Goal: Information Seeking & Learning: Understand process/instructions

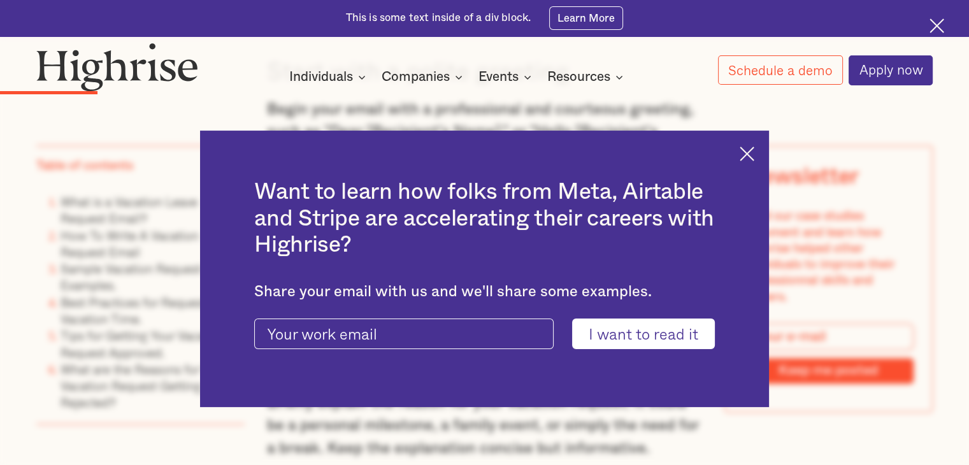
scroll to position [1847, 0]
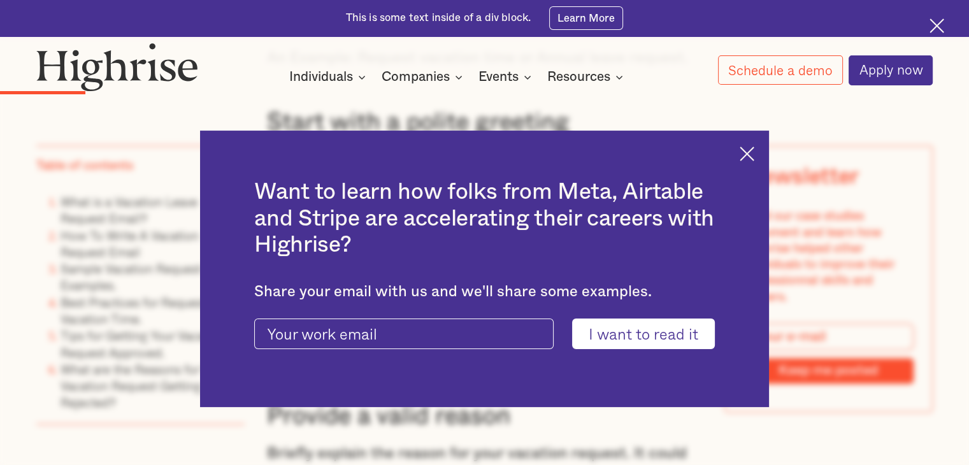
click at [754, 148] on img at bounding box center [746, 153] width 15 height 15
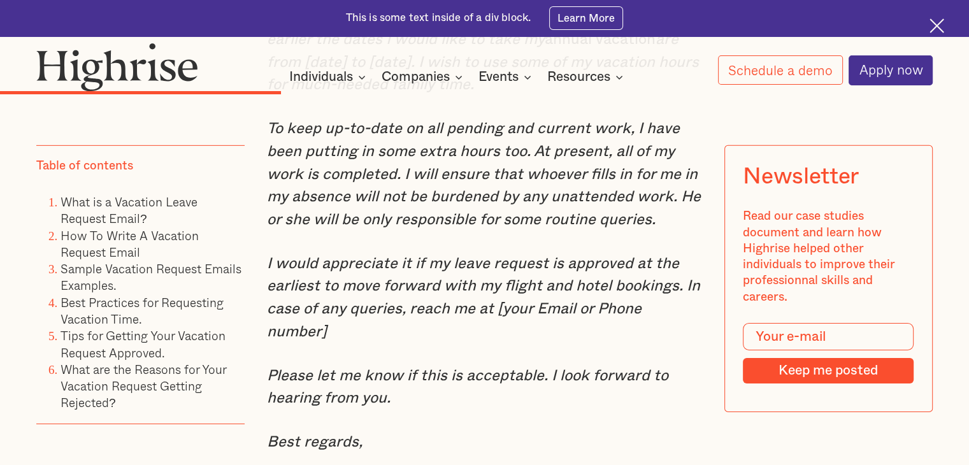
scroll to position [4075, 0]
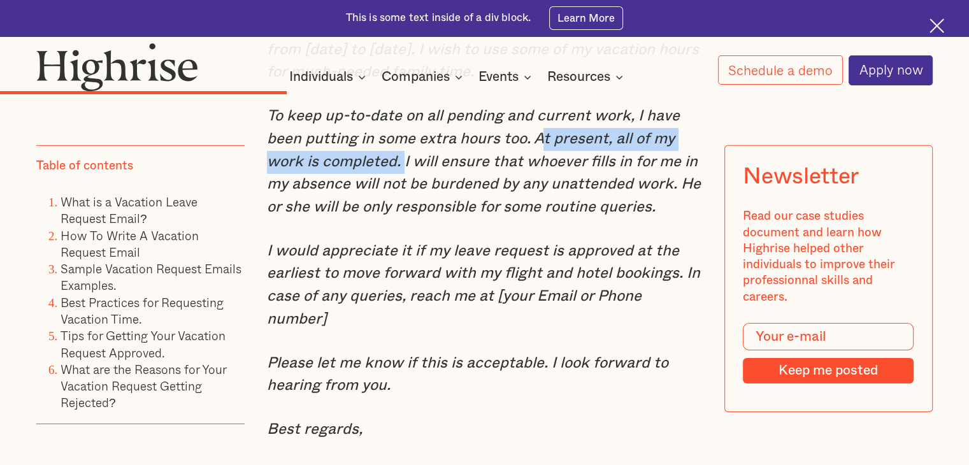
drag, startPoint x: 536, startPoint y: 173, endPoint x: 402, endPoint y: 194, distance: 135.5
click at [402, 194] on em "To keep up-to-date on all pending and current work, I have been putting in some…" at bounding box center [484, 161] width 434 height 106
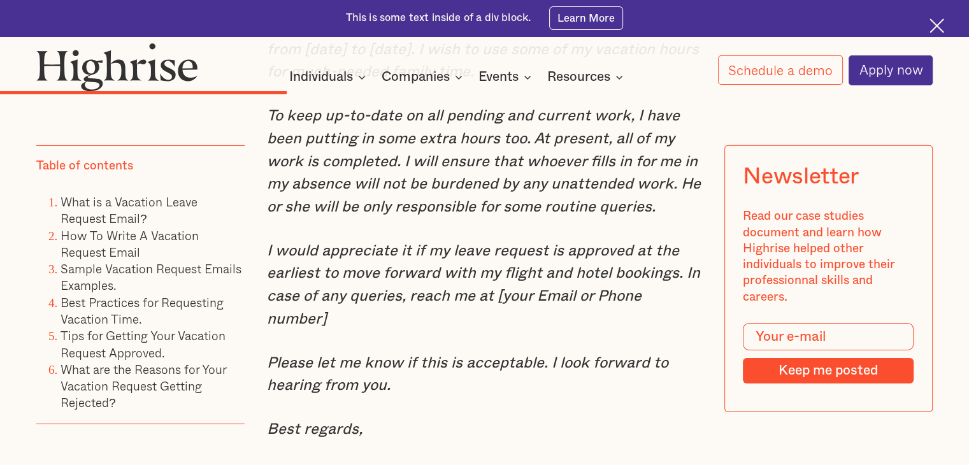
click at [499, 197] on em "To keep up-to-date on all pending and current work, I have been putting in some…" at bounding box center [484, 161] width 434 height 106
drag, startPoint x: 532, startPoint y: 193, endPoint x: 689, endPoint y: 195, distance: 156.7
click at [689, 195] on em "To keep up-to-date on all pending and current work, I have been putting in some…" at bounding box center [484, 161] width 434 height 106
drag, startPoint x: 665, startPoint y: 211, endPoint x: 611, endPoint y: 218, distance: 54.5
click at [665, 212] on em "To keep up-to-date on all pending and current work, I have been putting in some…" at bounding box center [484, 161] width 434 height 106
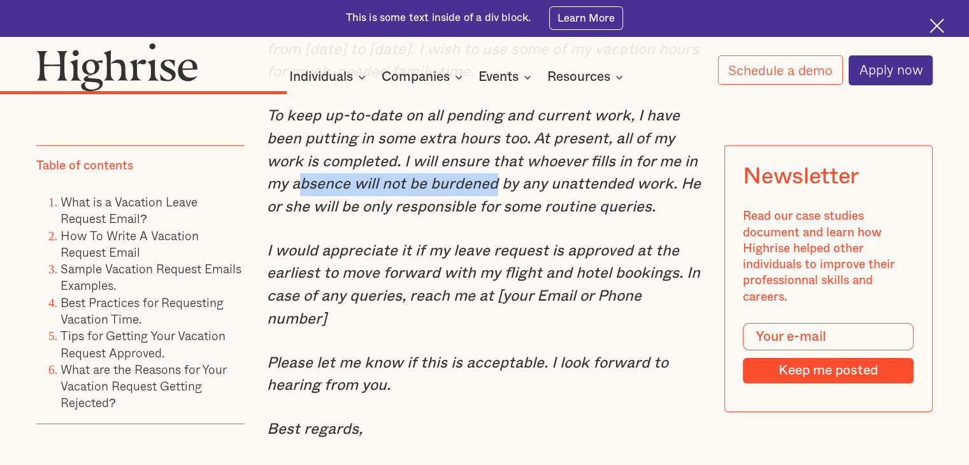
drag, startPoint x: 316, startPoint y: 217, endPoint x: 488, endPoint y: 225, distance: 172.1
click at [493, 215] on em "To keep up-to-date on all pending and current work, I have been putting in some…" at bounding box center [484, 161] width 434 height 106
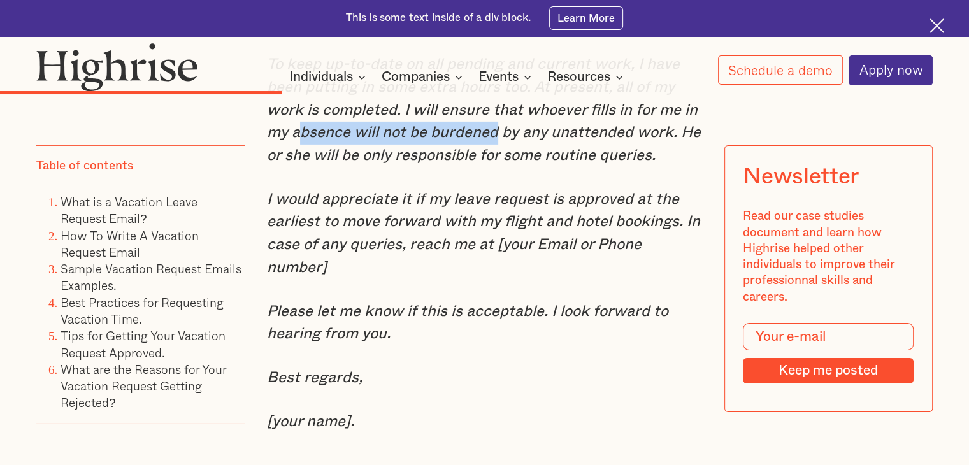
scroll to position [4203, 0]
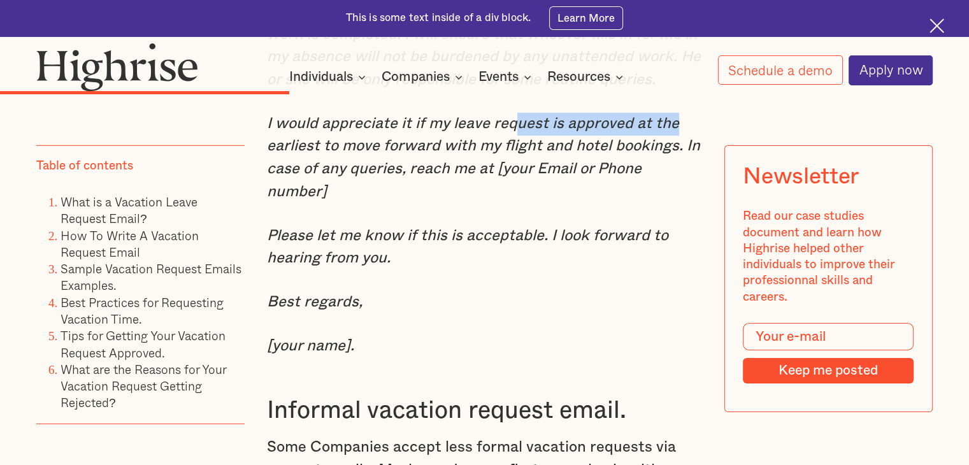
drag, startPoint x: 517, startPoint y: 153, endPoint x: 680, endPoint y: 164, distance: 163.4
click at [680, 163] on p "I would appreciate it if my leave request is approved at the earliest to move f…" at bounding box center [484, 158] width 435 height 91
click at [500, 268] on p "Please let me know if this is acceptable. I look forward to hearing from you." at bounding box center [484, 247] width 435 height 45
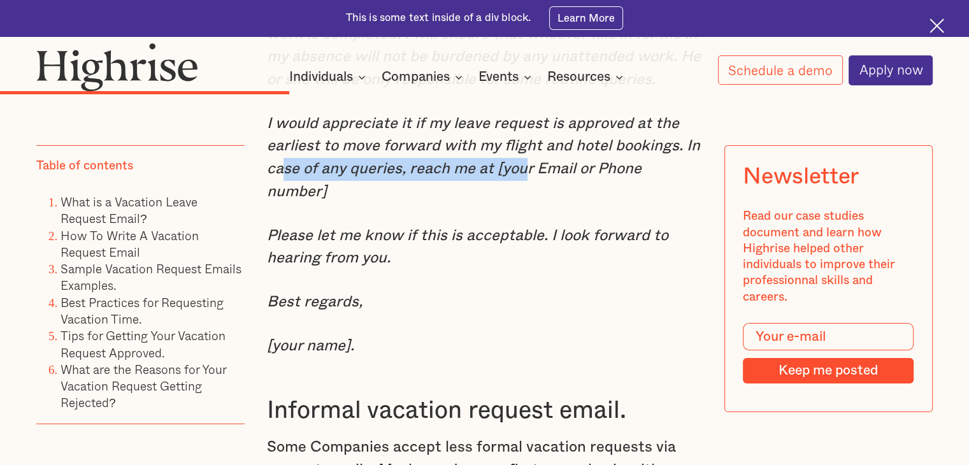
drag, startPoint x: 282, startPoint y: 211, endPoint x: 520, endPoint y: 223, distance: 237.8
click at [520, 199] on em "I would appreciate it if my leave request is approved at the earliest to move f…" at bounding box center [483, 157] width 433 height 83
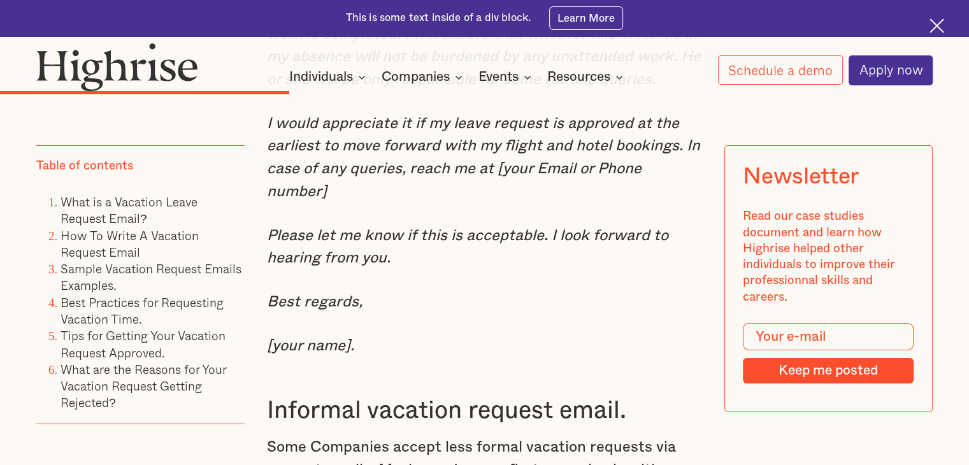
click at [502, 296] on div "Sample Vacation Request Emails Examples. Formal vacation request email. When wo…" at bounding box center [484, 249] width 435 height 1623
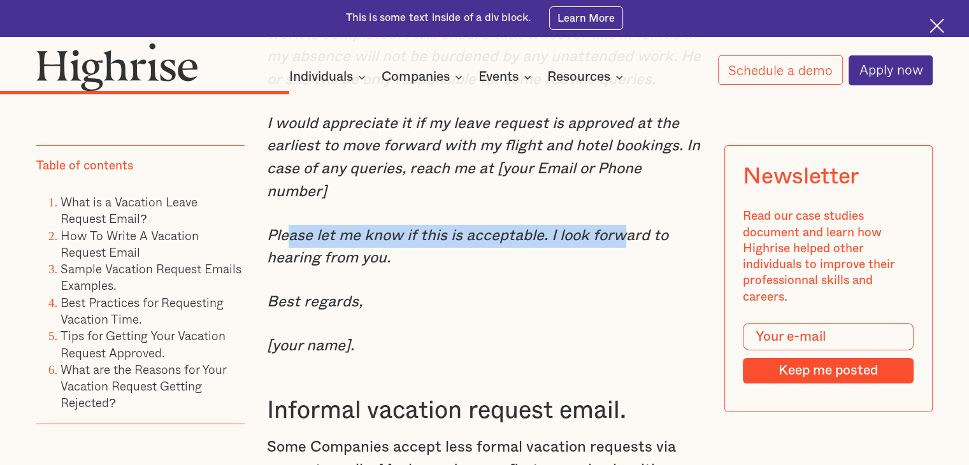
drag, startPoint x: 287, startPoint y: 236, endPoint x: 619, endPoint y: 239, distance: 331.8
click at [619, 239] on em "Please let me know if this is acceptable. I look forward to hearing from you." at bounding box center [467, 247] width 401 height 38
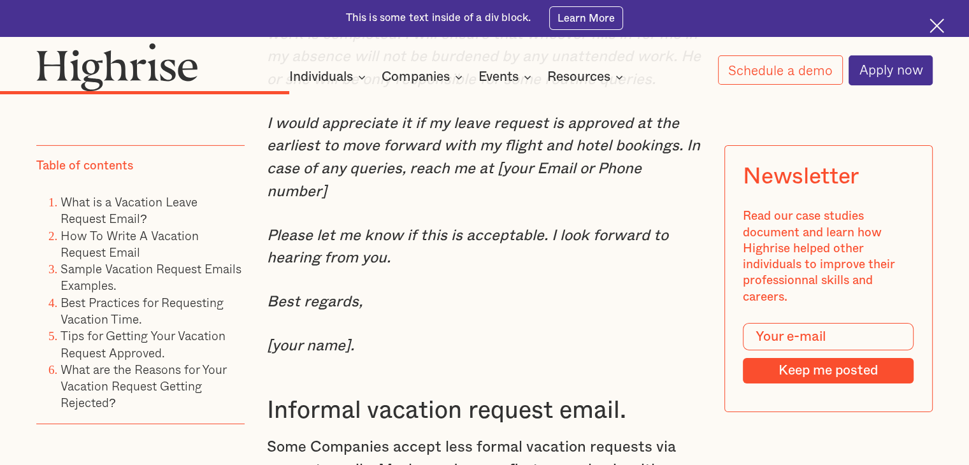
click at [587, 293] on div "Sample Vacation Request Emails Examples. Formal vacation request email. When wo…" at bounding box center [484, 249] width 435 height 1623
click at [557, 270] on p "Please let me know if this is acceptable. I look forward to hearing from you." at bounding box center [484, 247] width 435 height 45
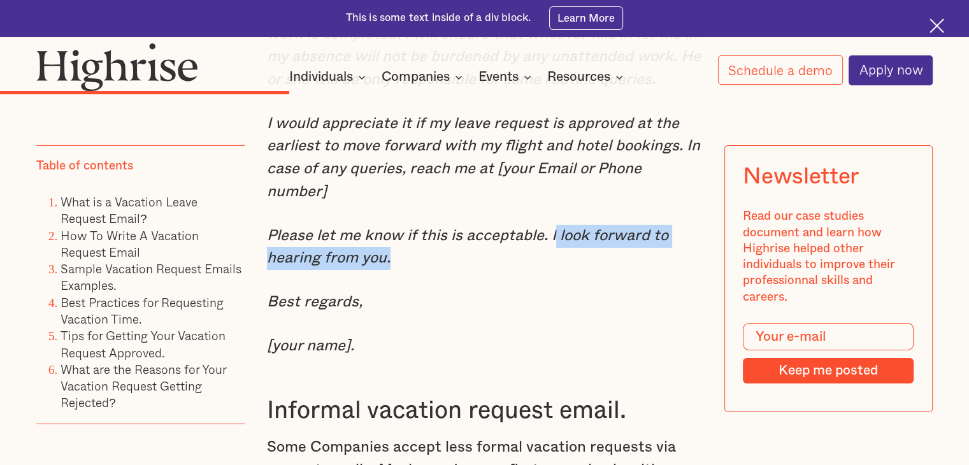
drag, startPoint x: 552, startPoint y: 244, endPoint x: 558, endPoint y: 268, distance: 24.9
click at [558, 268] on p "Please let me know if this is acceptable. I look forward to hearing from you." at bounding box center [484, 247] width 435 height 45
click at [542, 270] on p "Please let me know if this is acceptable. I look forward to hearing from you." at bounding box center [484, 247] width 435 height 45
drag, startPoint x: 550, startPoint y: 245, endPoint x: 563, endPoint y: 268, distance: 26.2
click at [563, 268] on p "Please let me know if this is acceptable. I look forward to hearing from you." at bounding box center [484, 247] width 435 height 45
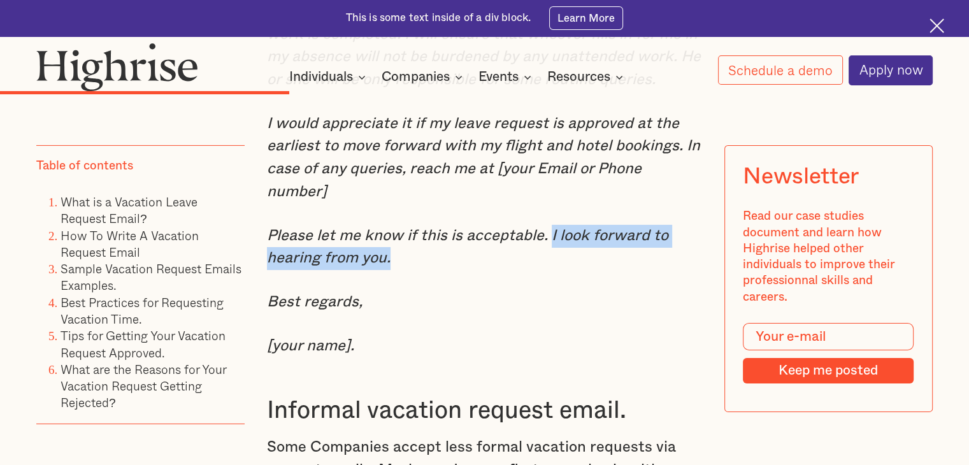
copy em "I look forward to hearing from you."
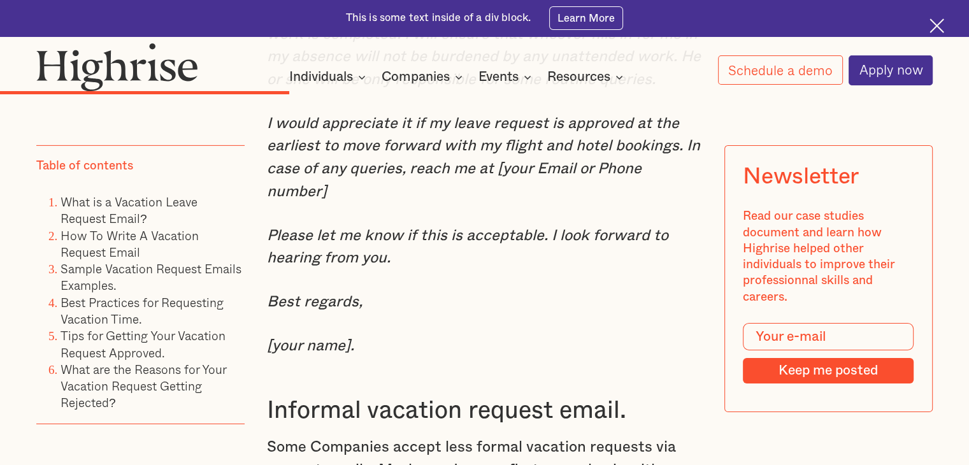
click at [484, 300] on div "Sample Vacation Request Emails Examples. Formal vacation request email. When wo…" at bounding box center [484, 249] width 435 height 1623
click at [936, 22] on img at bounding box center [936, 25] width 15 height 15
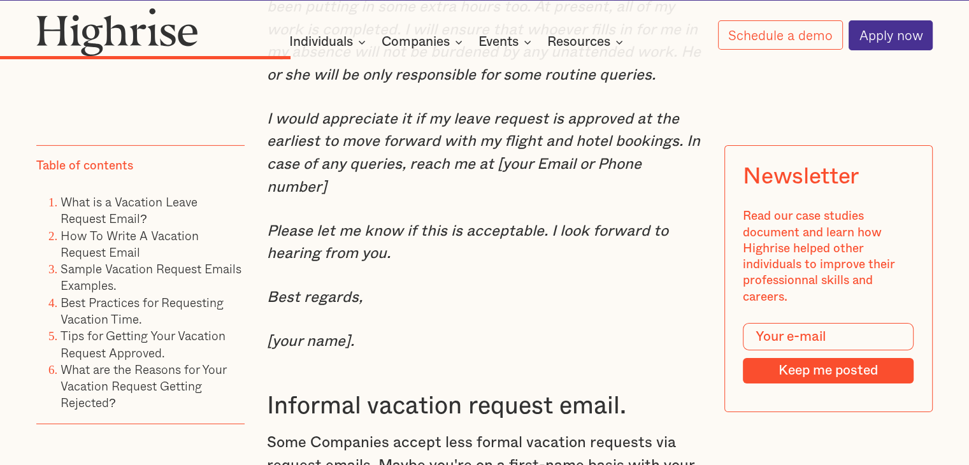
scroll to position [4166, 0]
